Goal: Transaction & Acquisition: Purchase product/service

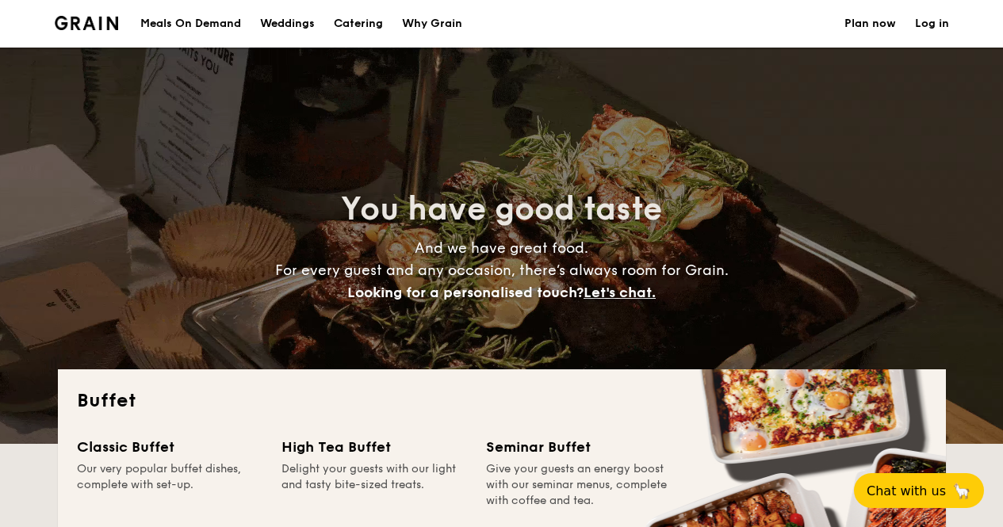
select select
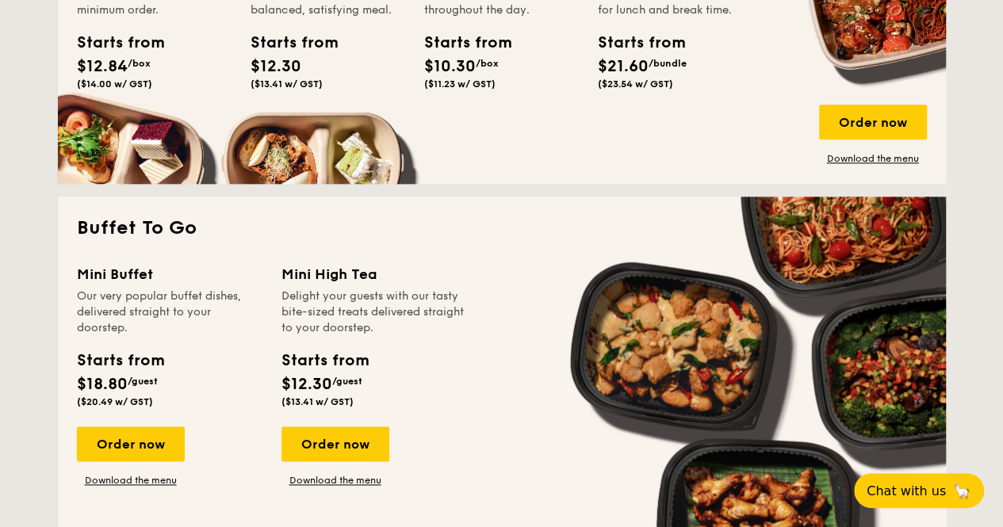
scroll to position [634, 0]
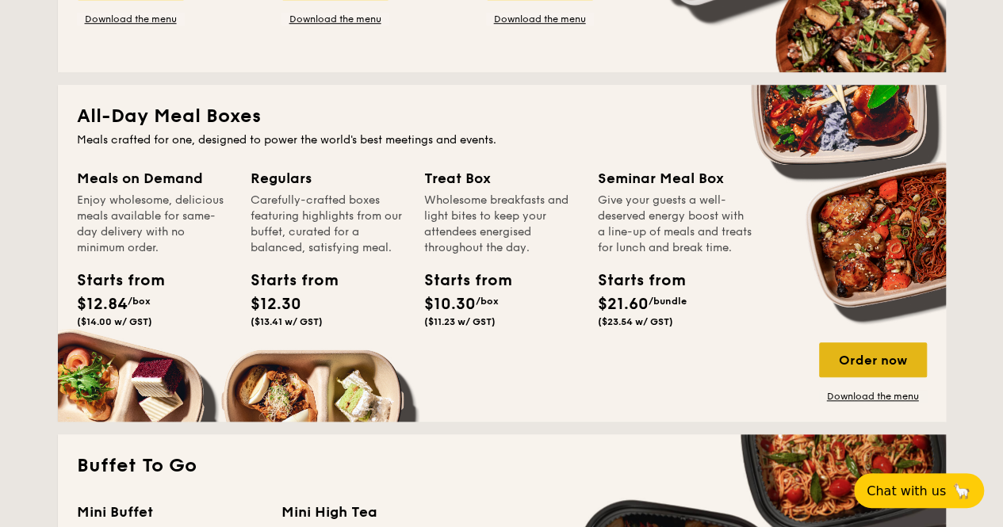
click at [854, 364] on div "Order now" at bounding box center [873, 360] width 108 height 35
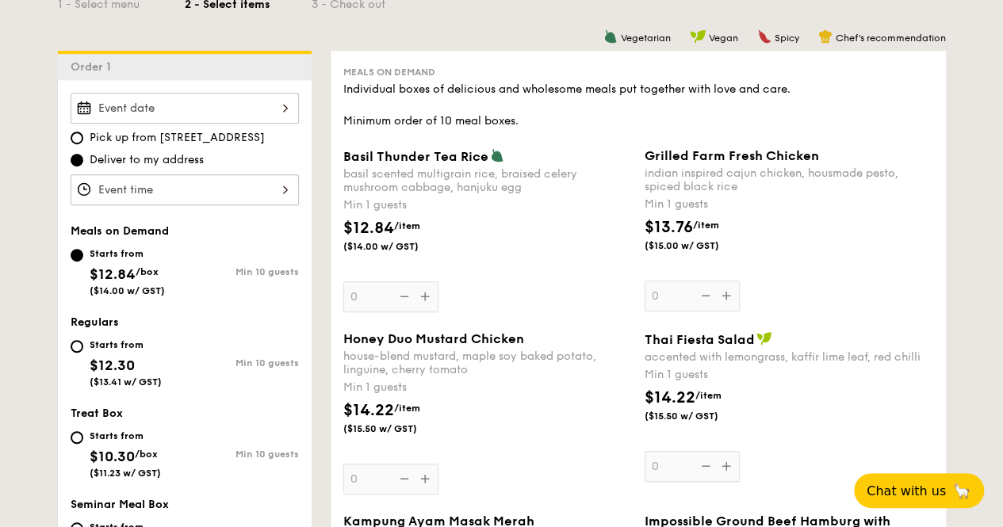
scroll to position [555, 0]
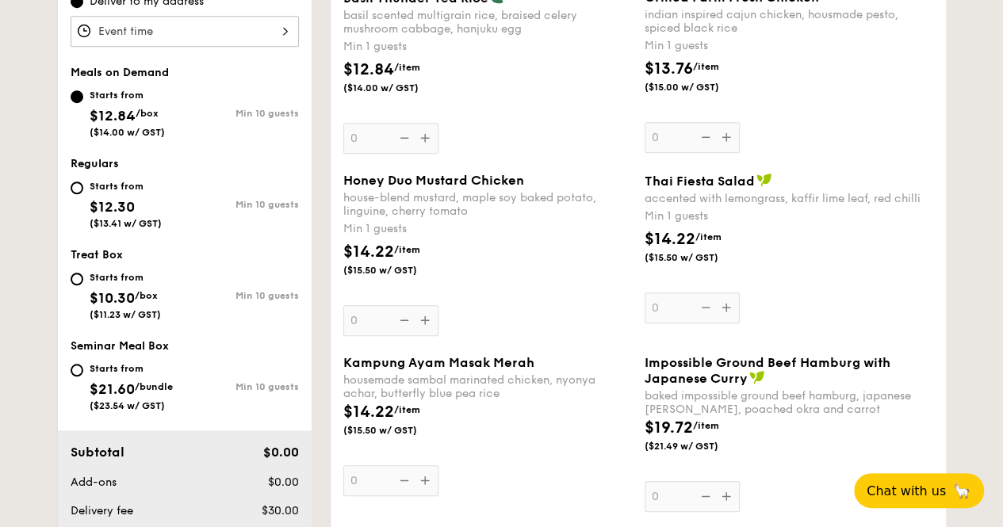
click at [419, 316] on div "Honey Duo Mustard Chicken house-blend mustard, maple soy baked potato, linguine…" at bounding box center [487, 254] width 289 height 163
click at [419, 316] on input "0" at bounding box center [390, 320] width 95 height 31
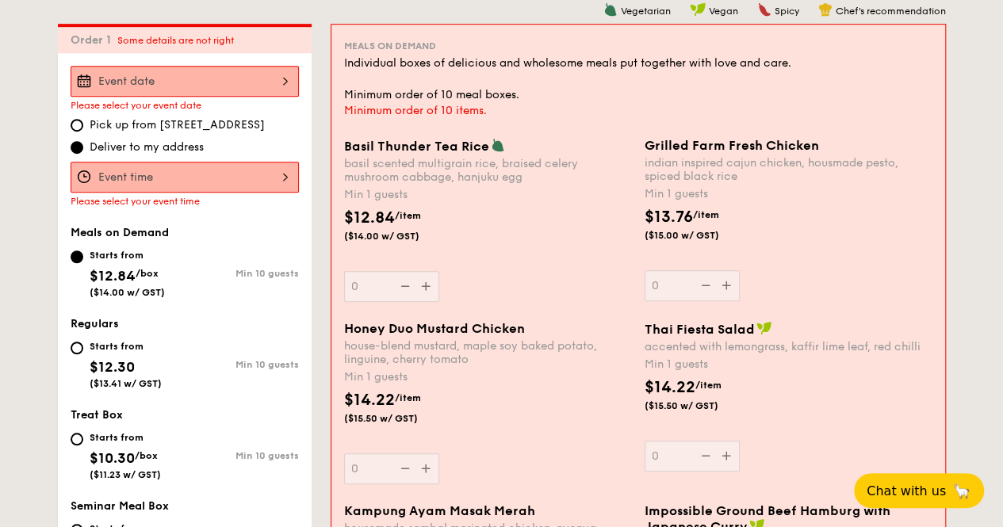
scroll to position [423, 0]
select select
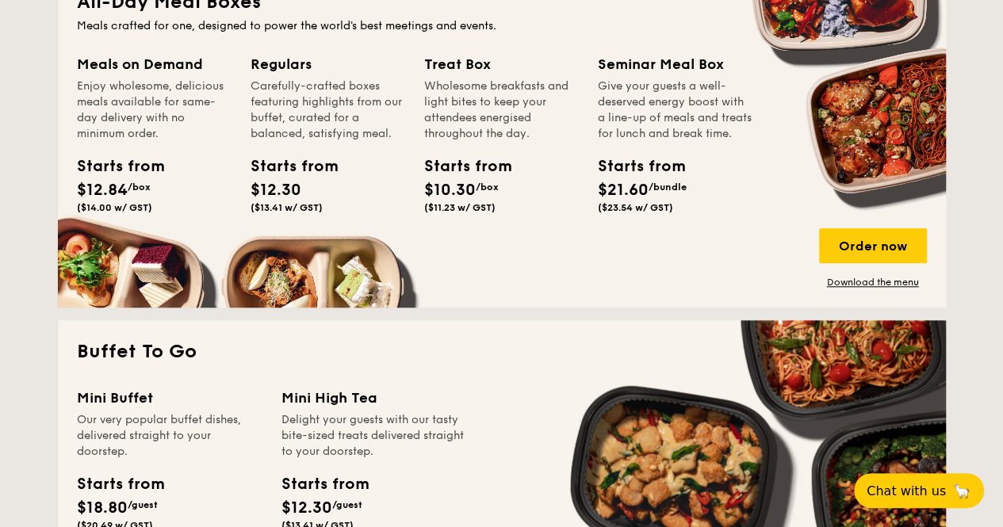
scroll to position [590, 0]
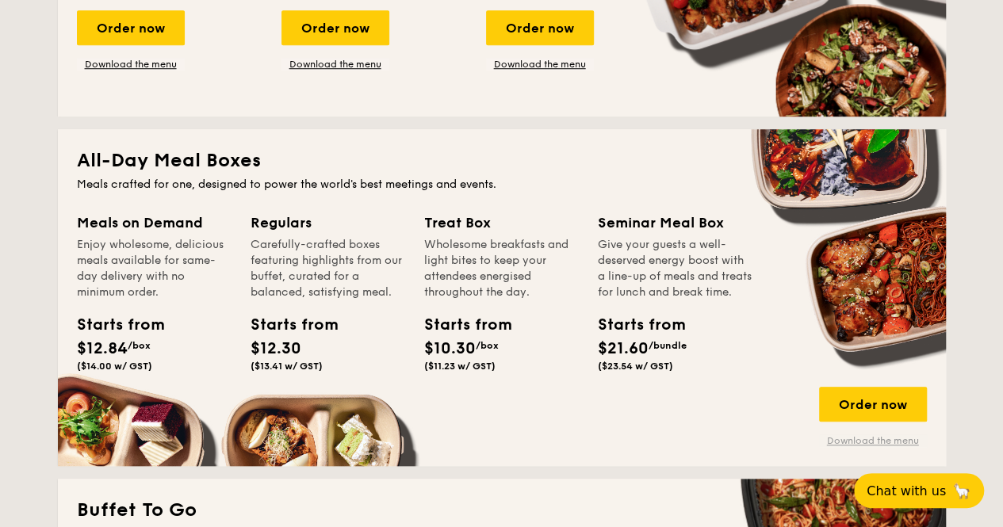
click at [899, 439] on link "Download the menu" at bounding box center [873, 441] width 108 height 13
click at [891, 411] on div "Order now" at bounding box center [873, 404] width 108 height 35
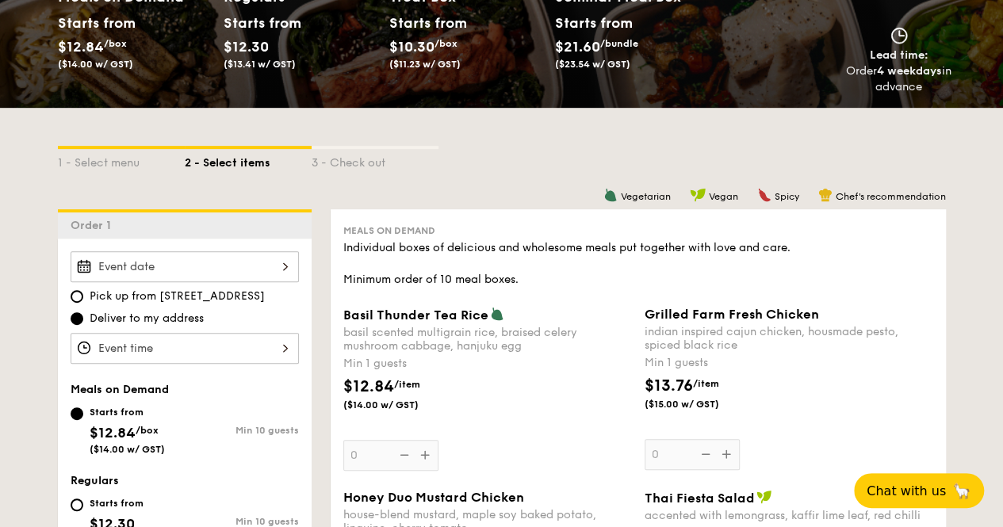
scroll to position [317, 0]
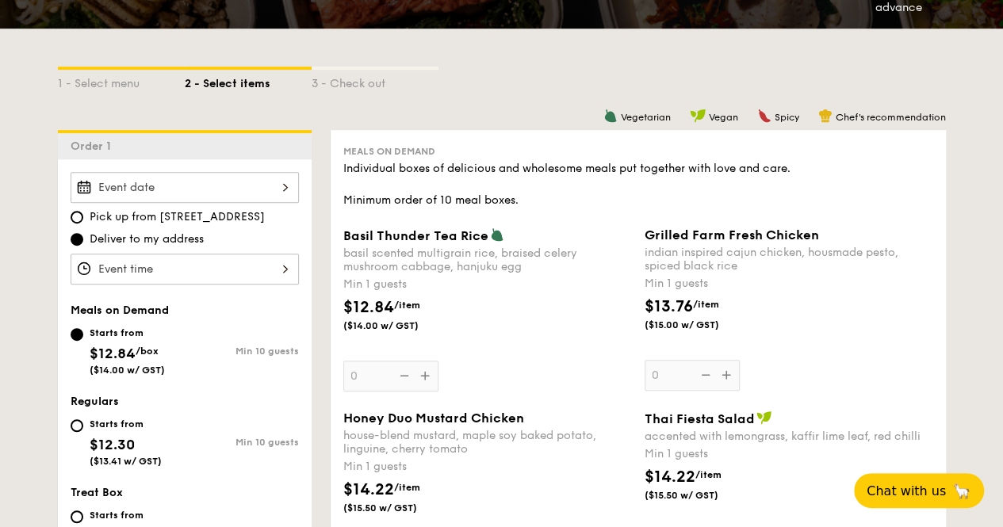
click at [195, 186] on div at bounding box center [185, 187] width 228 height 31
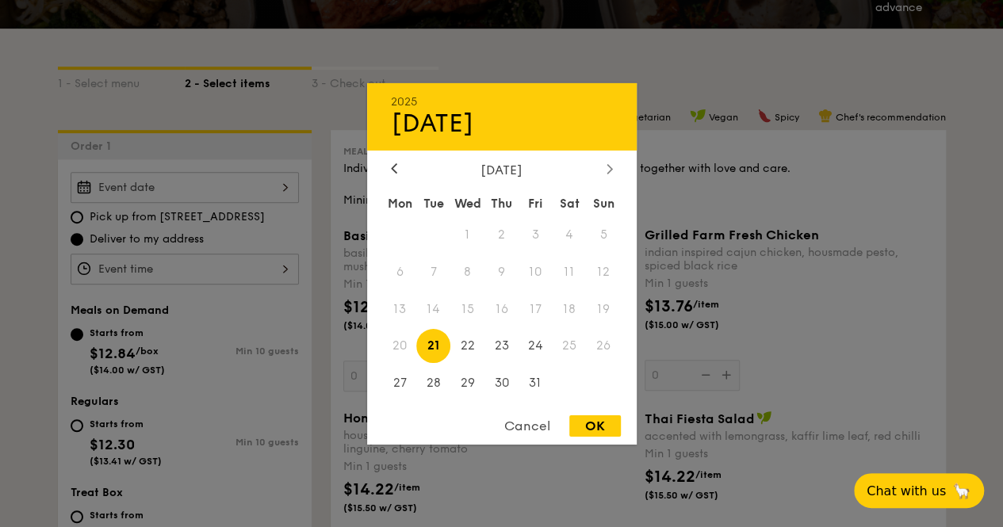
click at [603, 172] on div at bounding box center [610, 169] width 14 height 15
click at [474, 273] on span "5" at bounding box center [467, 272] width 34 height 34
click at [576, 426] on div "OK" at bounding box center [595, 426] width 52 height 21
type input "[DATE]"
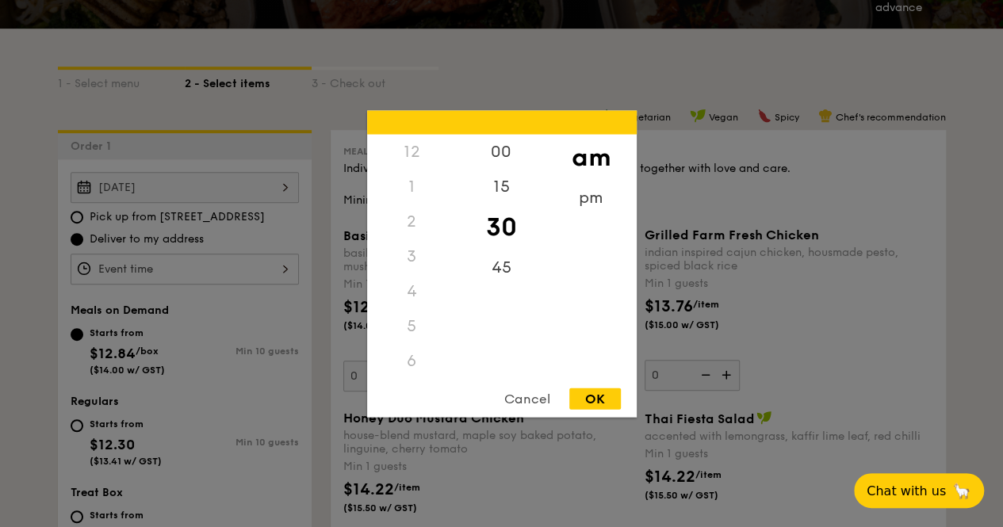
click at [213, 271] on div "12 1 2 3 4 5 6 7 8 9 10 11 00 15 30 45 am pm Cancel OK" at bounding box center [185, 269] width 228 height 31
click at [603, 186] on div "pm" at bounding box center [591, 203] width 90 height 46
drag, startPoint x: 402, startPoint y: 207, endPoint x: 401, endPoint y: 304, distance: 96.7
click at [396, 330] on div "12 1 2 3 4 5 6 7 8 9 10 11" at bounding box center [412, 255] width 90 height 242
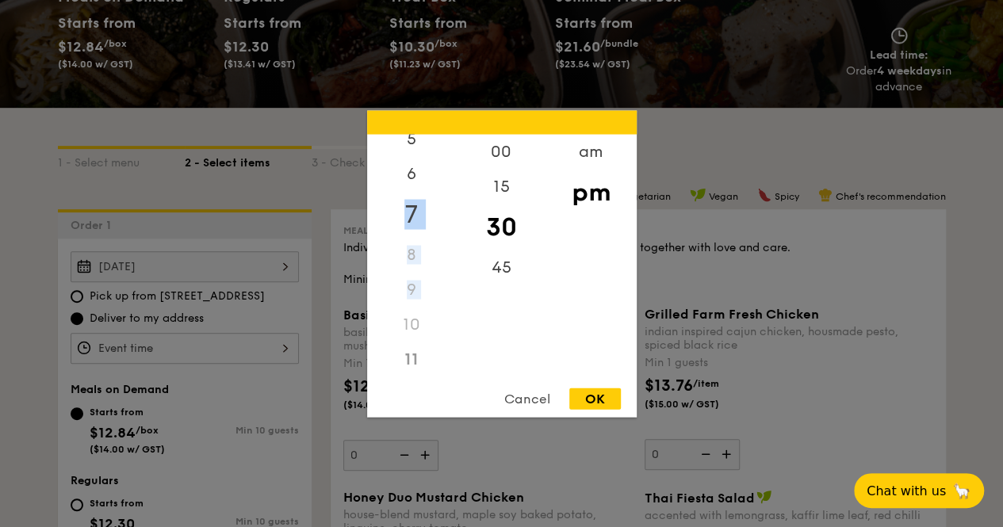
scroll to position [79, 0]
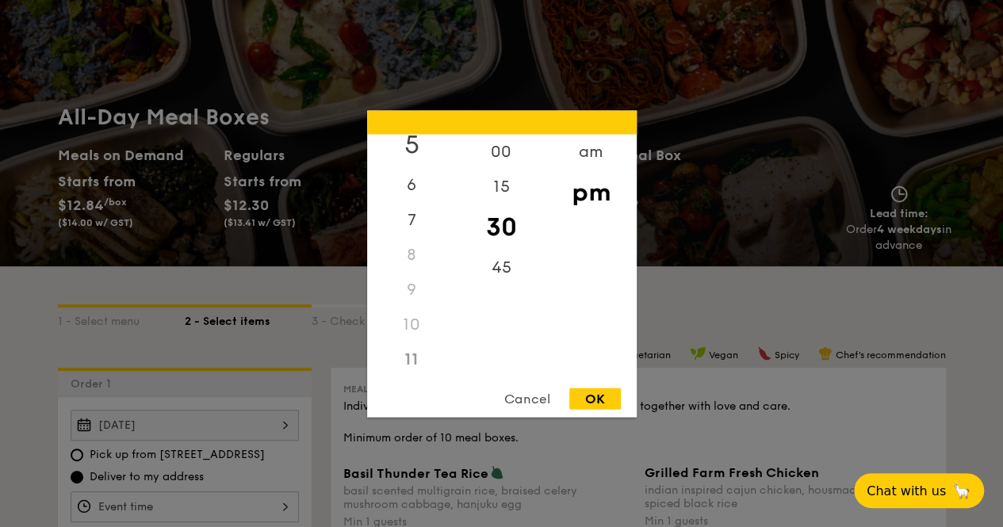
click at [418, 142] on div "5" at bounding box center [412, 144] width 90 height 46
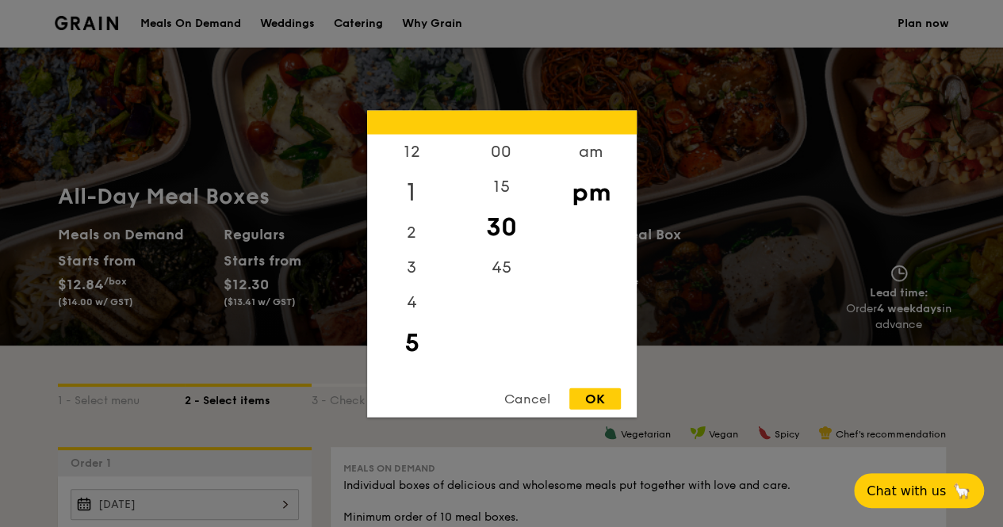
click at [419, 202] on div "1" at bounding box center [412, 192] width 90 height 46
click at [506, 151] on div "00" at bounding box center [502, 157] width 90 height 46
click at [611, 399] on div "OK" at bounding box center [595, 398] width 52 height 21
type input "1:00PM"
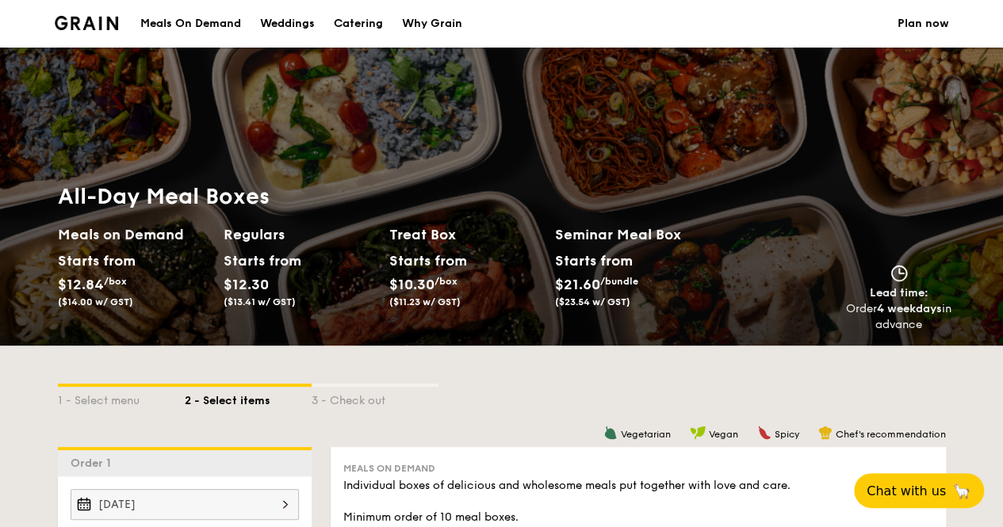
scroll to position [238, 0]
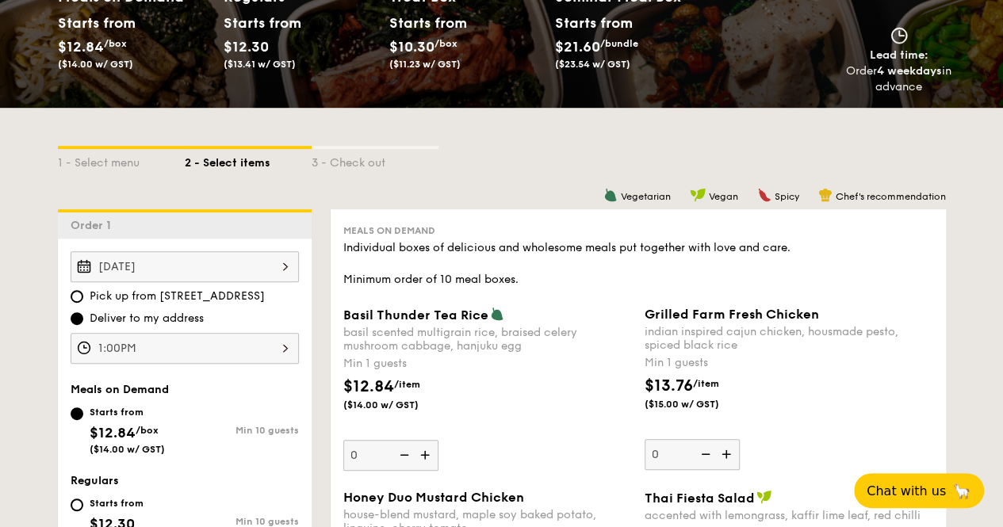
click at [189, 297] on span "Pick up from [STREET_ADDRESS]" at bounding box center [177, 297] width 175 height 16
click at [83, 297] on input "Pick up from [STREET_ADDRESS]" at bounding box center [77, 296] width 13 height 13
radio input "true"
drag, startPoint x: 0, startPoint y: 305, endPoint x: 103, endPoint y: 323, distance: 104.6
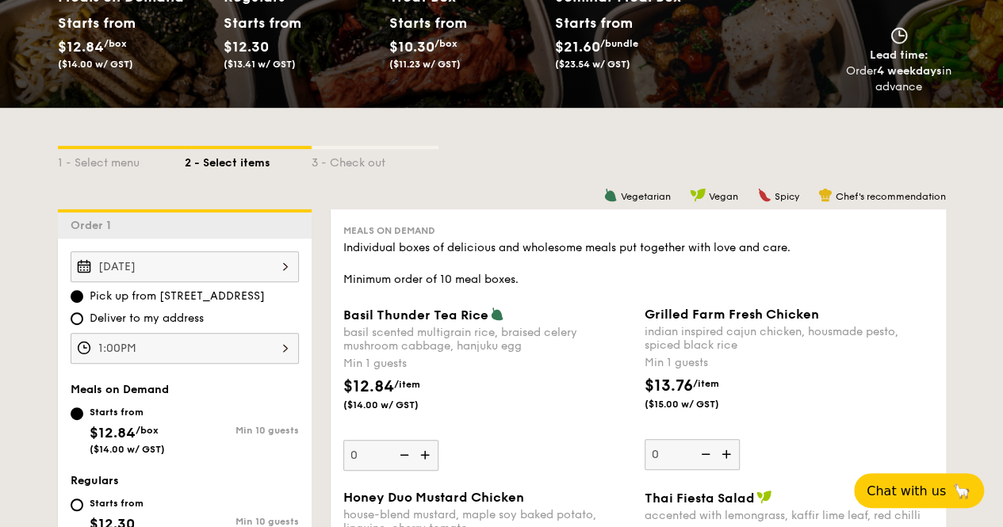
drag, startPoint x: 274, startPoint y: 298, endPoint x: 161, endPoint y: 293, distance: 112.7
click at [161, 293] on label "Pick up from [STREET_ADDRESS]" at bounding box center [185, 297] width 228 height 16
copy span "[STREET_ADDRESS]"
drag, startPoint x: 278, startPoint y: 293, endPoint x: 161, endPoint y: 293, distance: 116.6
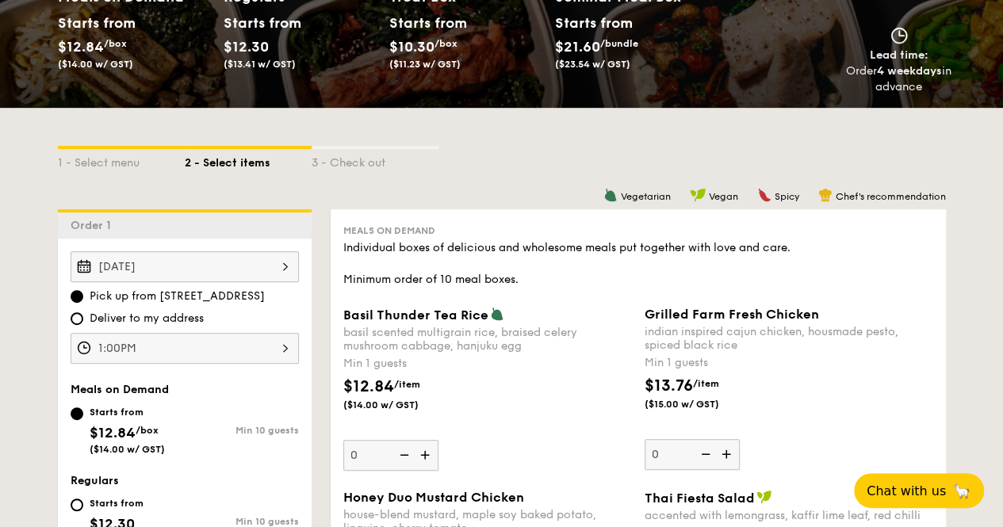
click at [161, 293] on label "Pick up from [STREET_ADDRESS]" at bounding box center [185, 297] width 228 height 16
copy span "[STREET_ADDRESS]"
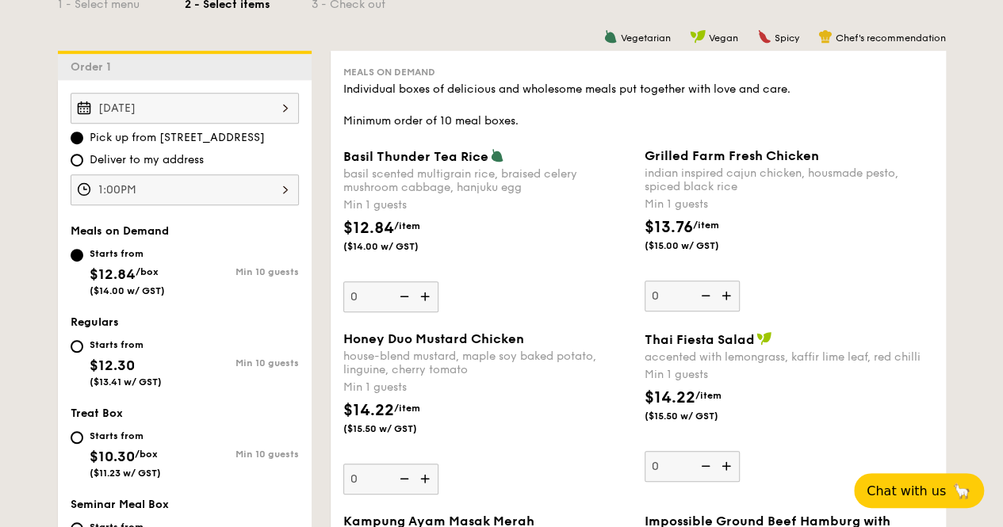
click at [426, 294] on img at bounding box center [427, 297] width 24 height 30
click at [426, 294] on input "0" at bounding box center [390, 297] width 95 height 31
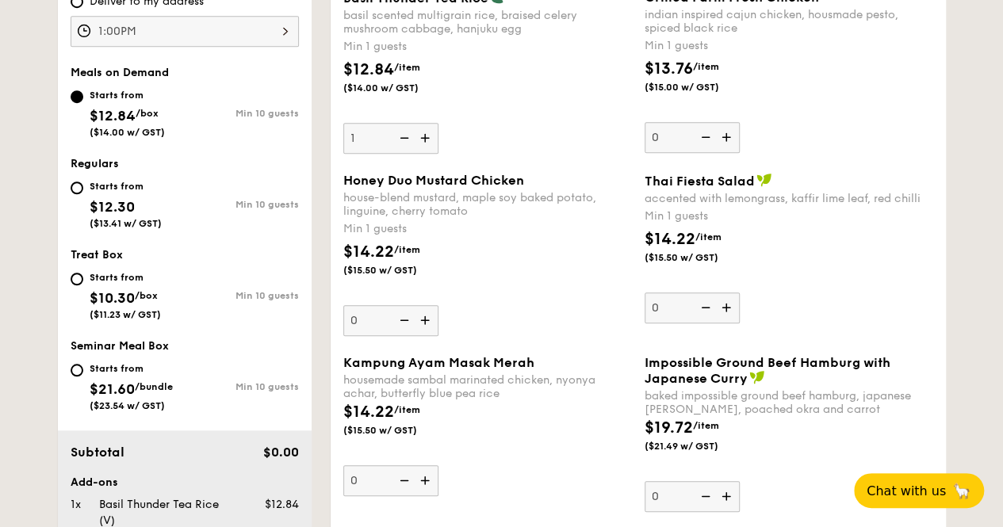
click at [400, 129] on img at bounding box center [403, 138] width 24 height 30
click at [400, 129] on input "1" at bounding box center [390, 138] width 95 height 31
type input "0"
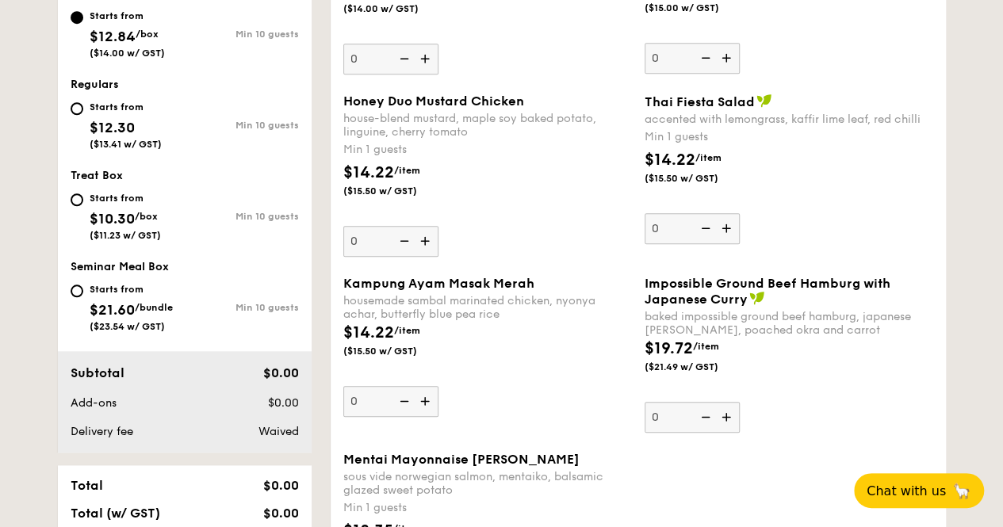
click at [426, 247] on img at bounding box center [427, 241] width 24 height 30
click at [426, 247] on input "0" at bounding box center [390, 241] width 95 height 31
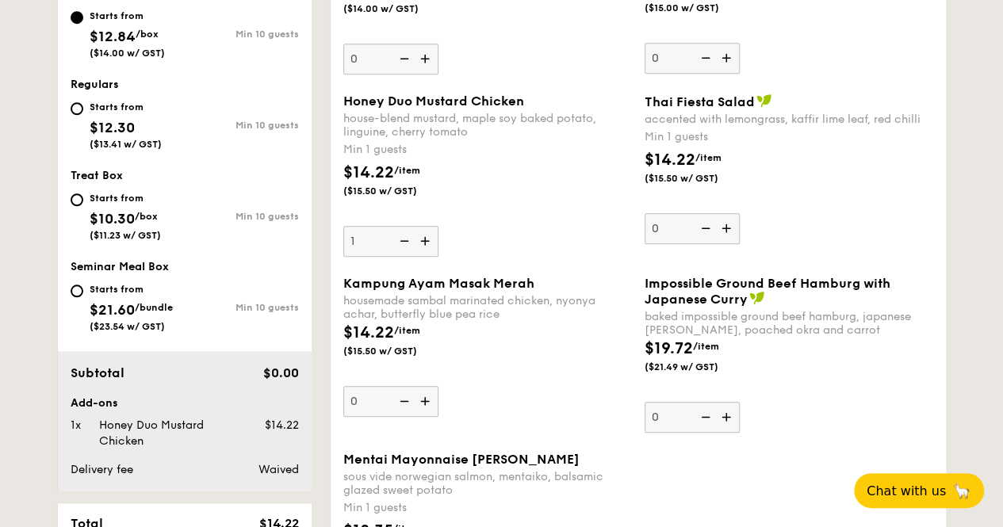
click at [426, 247] on img at bounding box center [427, 241] width 24 height 30
click at [426, 247] on input "1" at bounding box center [390, 241] width 95 height 31
click at [426, 247] on img at bounding box center [427, 241] width 24 height 30
click at [426, 247] on input "2" at bounding box center [390, 241] width 95 height 31
click at [426, 247] on img at bounding box center [427, 241] width 24 height 30
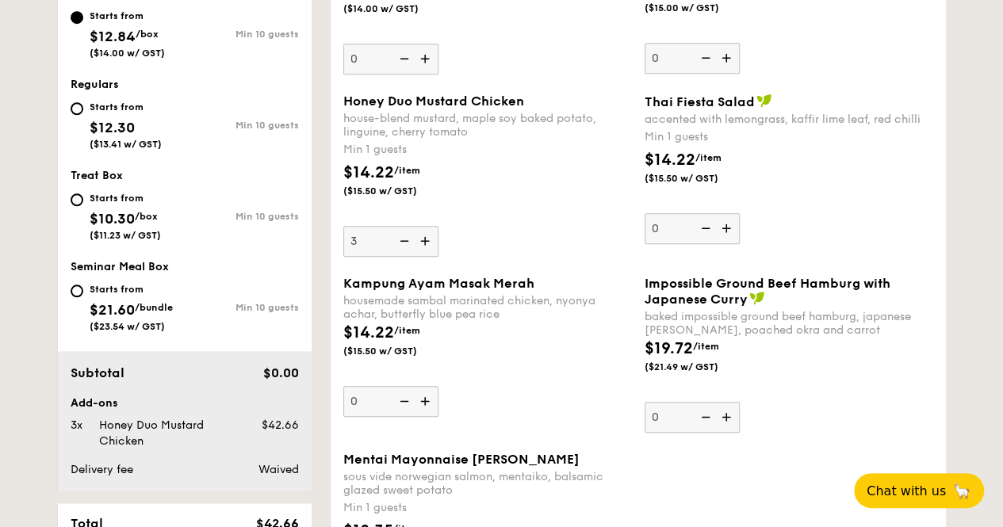
click at [426, 247] on input "3" at bounding box center [390, 241] width 95 height 31
click at [426, 247] on img at bounding box center [427, 241] width 24 height 30
click at [426, 247] on input "4" at bounding box center [390, 241] width 95 height 31
click at [426, 247] on img at bounding box center [427, 241] width 24 height 30
click at [426, 247] on input "5" at bounding box center [390, 241] width 95 height 31
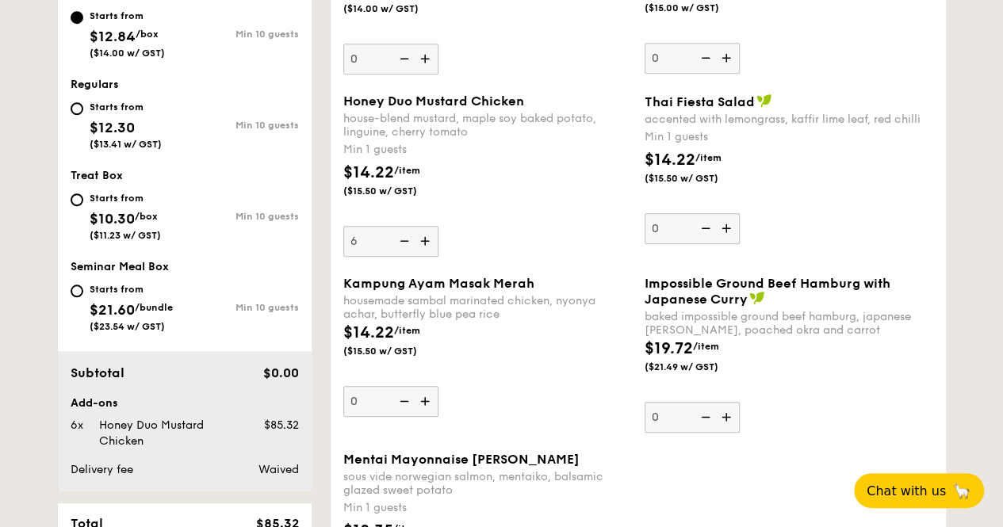
click at [426, 247] on img at bounding box center [427, 241] width 24 height 30
click at [426, 247] on input "6" at bounding box center [390, 241] width 95 height 31
click at [426, 247] on img at bounding box center [427, 241] width 24 height 30
click at [426, 247] on input "7" at bounding box center [390, 241] width 95 height 31
click at [426, 247] on img at bounding box center [427, 241] width 24 height 30
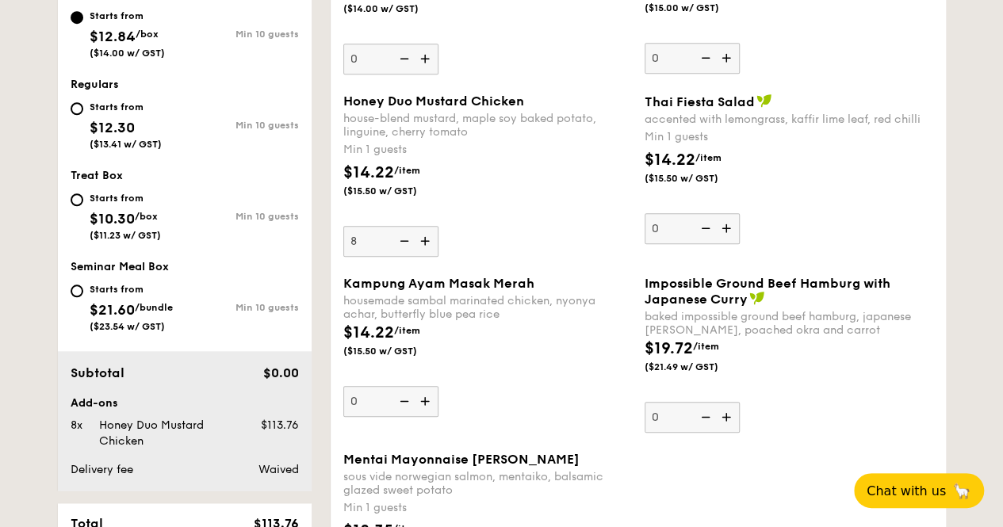
click at [426, 247] on input "8" at bounding box center [390, 241] width 95 height 31
click at [426, 247] on img at bounding box center [427, 241] width 24 height 30
click at [426, 247] on input "9" at bounding box center [390, 241] width 95 height 31
click at [426, 247] on img at bounding box center [427, 241] width 24 height 30
click at [426, 247] on input "10" at bounding box center [390, 241] width 95 height 31
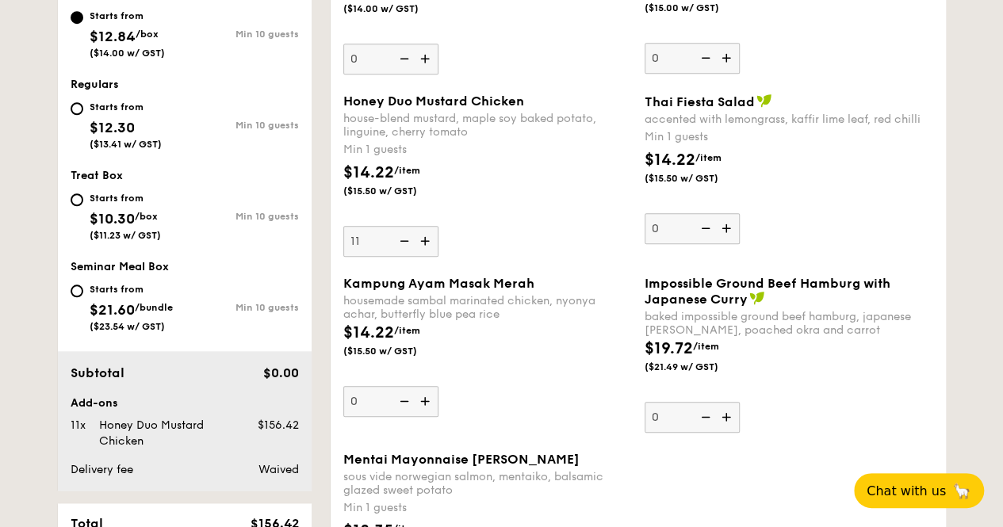
click at [426, 247] on img at bounding box center [427, 241] width 24 height 30
click at [426, 247] on input "11" at bounding box center [390, 241] width 95 height 31
click at [426, 247] on img at bounding box center [427, 241] width 24 height 30
click at [426, 247] on input "12" at bounding box center [390, 241] width 95 height 31
click at [426, 247] on img at bounding box center [427, 241] width 24 height 30
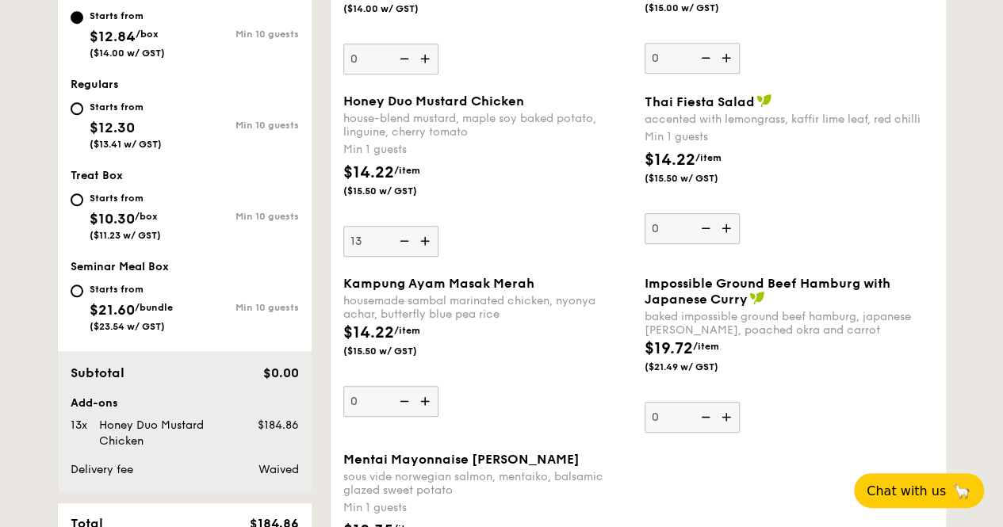
click at [426, 247] on input "13" at bounding box center [390, 241] width 95 height 31
click at [426, 247] on img at bounding box center [427, 241] width 24 height 30
click at [426, 247] on input "14" at bounding box center [390, 241] width 95 height 31
type input "15"
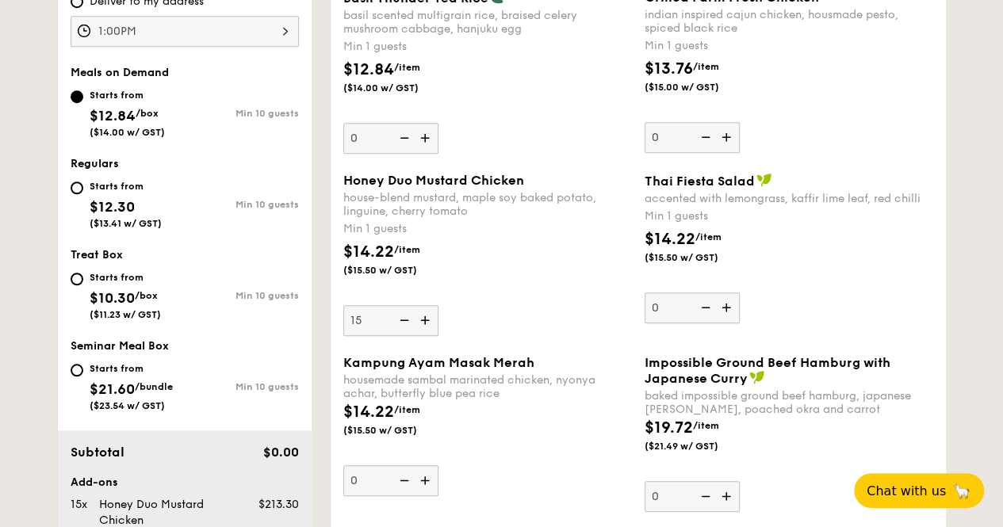
scroll to position [476, 0]
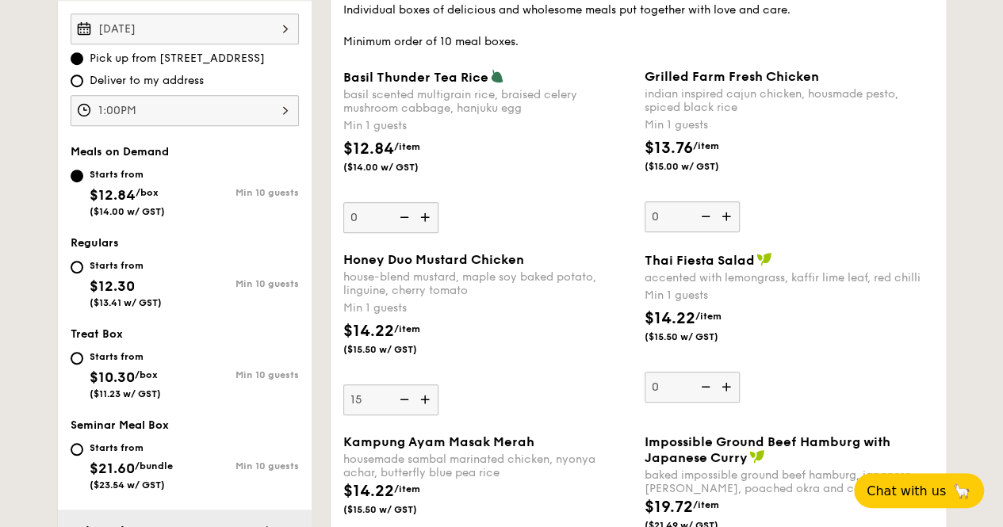
click at [465, 301] on div "Min 1 guests" at bounding box center [487, 309] width 289 height 16
click at [439, 385] on input "15" at bounding box center [390, 400] width 95 height 31
